Goal: Task Accomplishment & Management: Use online tool/utility

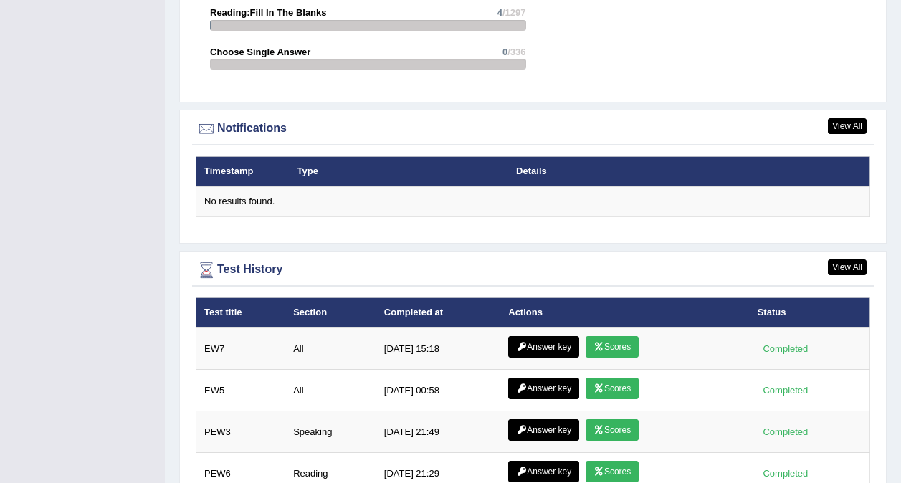
scroll to position [1653, 0]
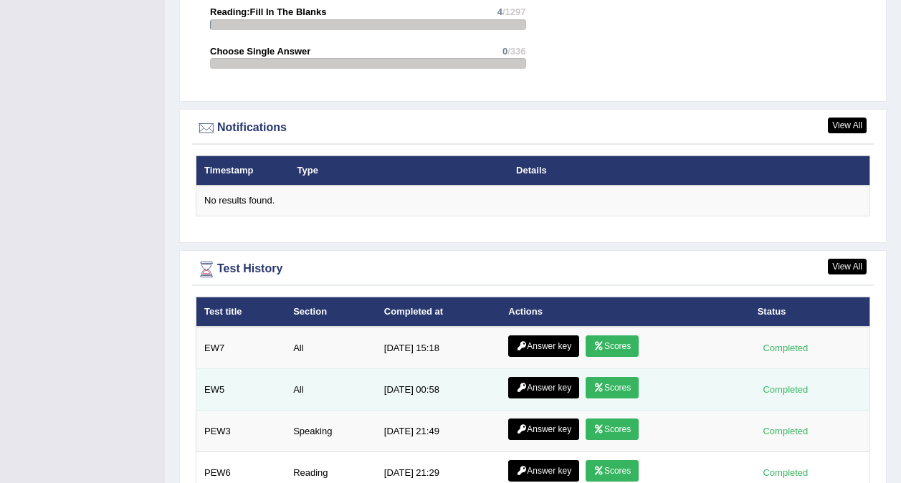
click at [598, 384] on icon at bounding box center [599, 388] width 11 height 9
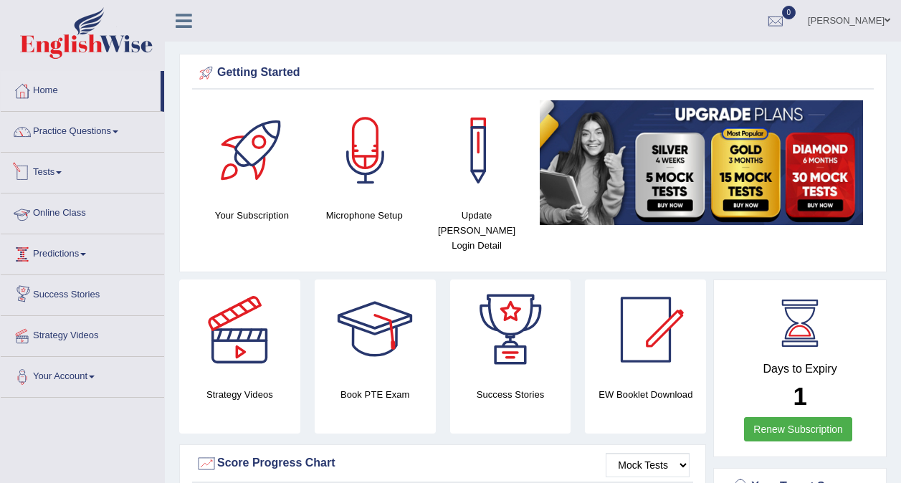
click at [47, 173] on link "Tests" at bounding box center [83, 171] width 164 height 36
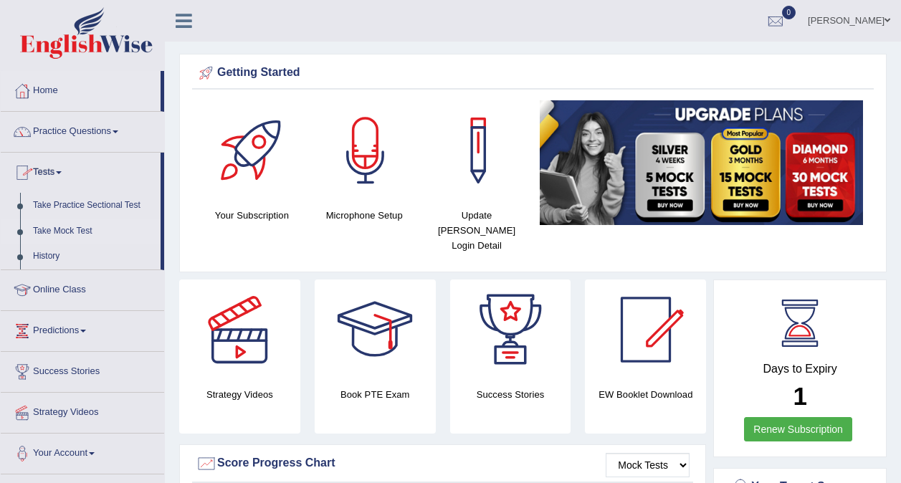
click at [61, 236] on link "Take Mock Test" at bounding box center [94, 232] width 134 height 26
